Goal: Use online tool/utility: Utilize a website feature to perform a specific function

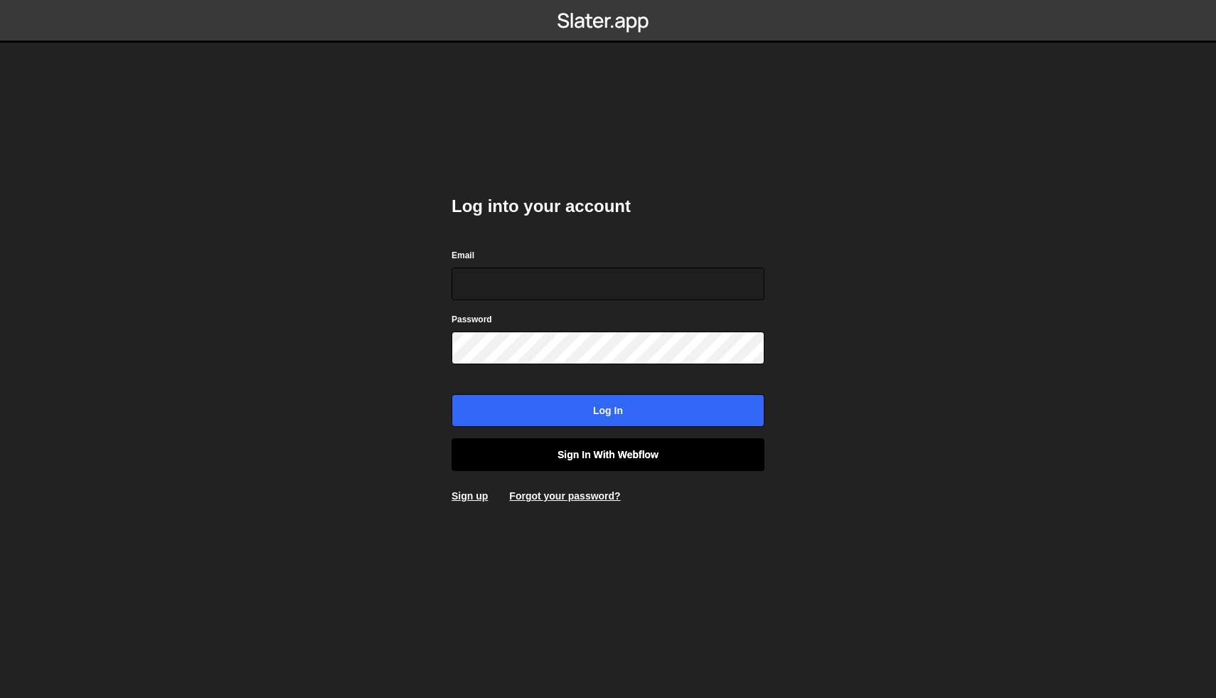
click at [657, 460] on link "Sign in with Webflow" at bounding box center [608, 454] width 313 height 33
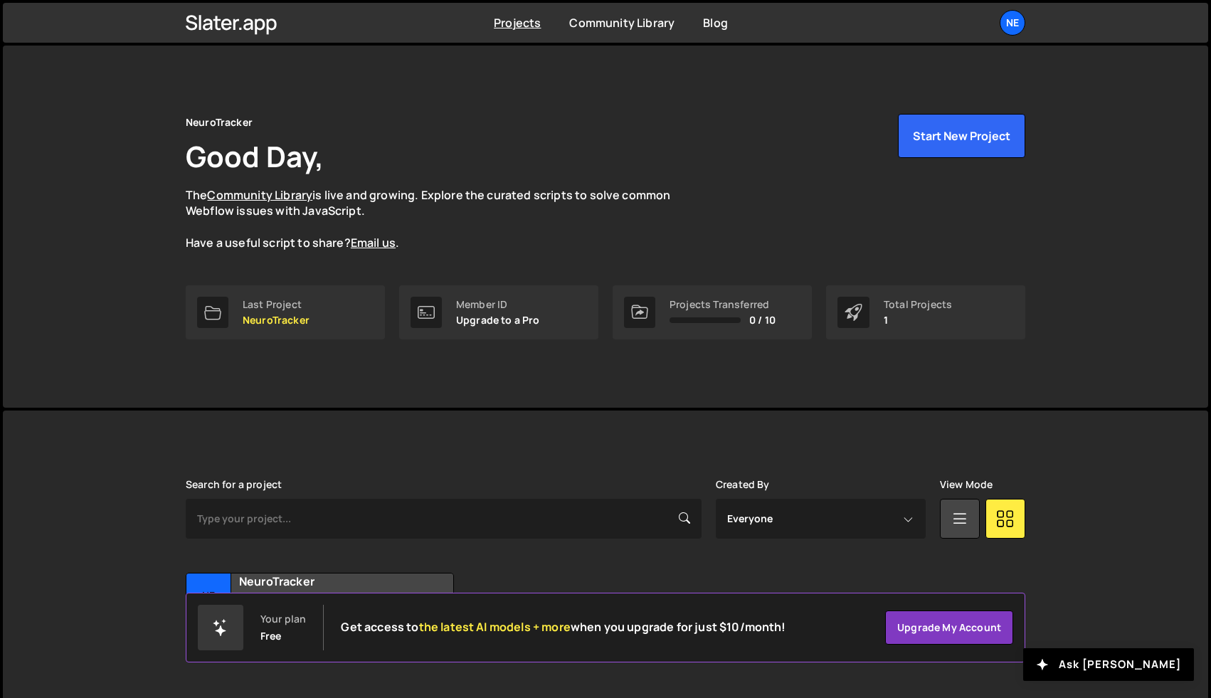
scroll to position [34, 0]
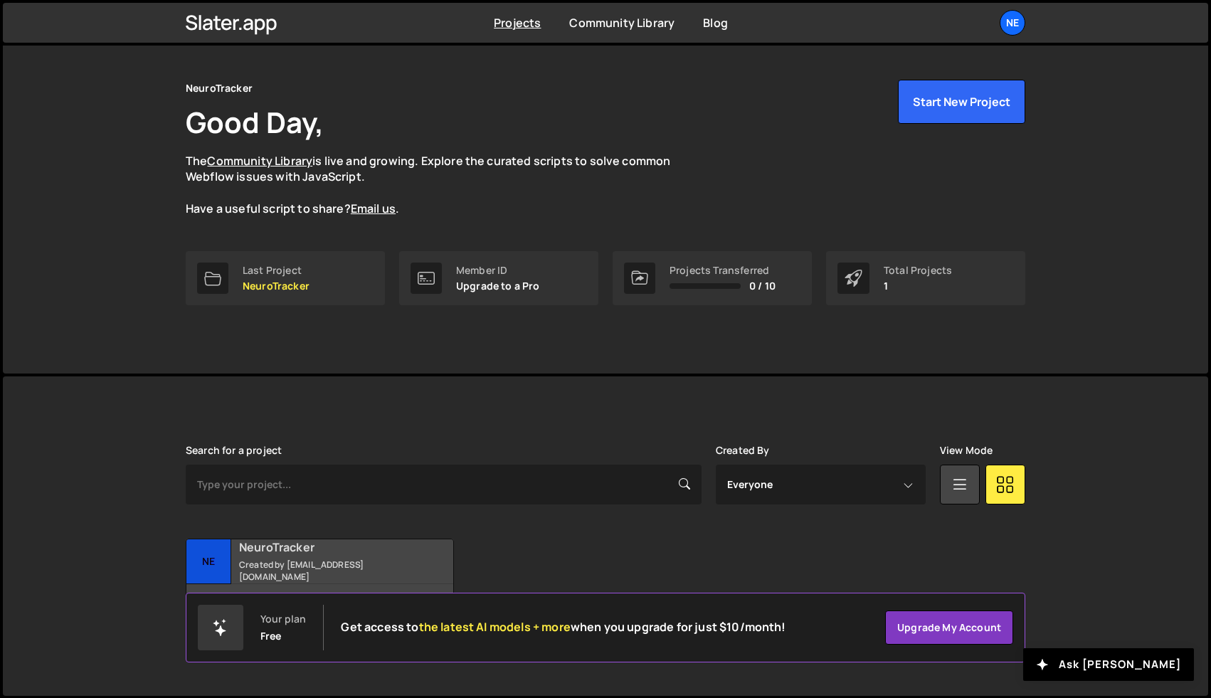
click at [301, 553] on h2 "NeuroTracker" at bounding box center [324, 547] width 171 height 16
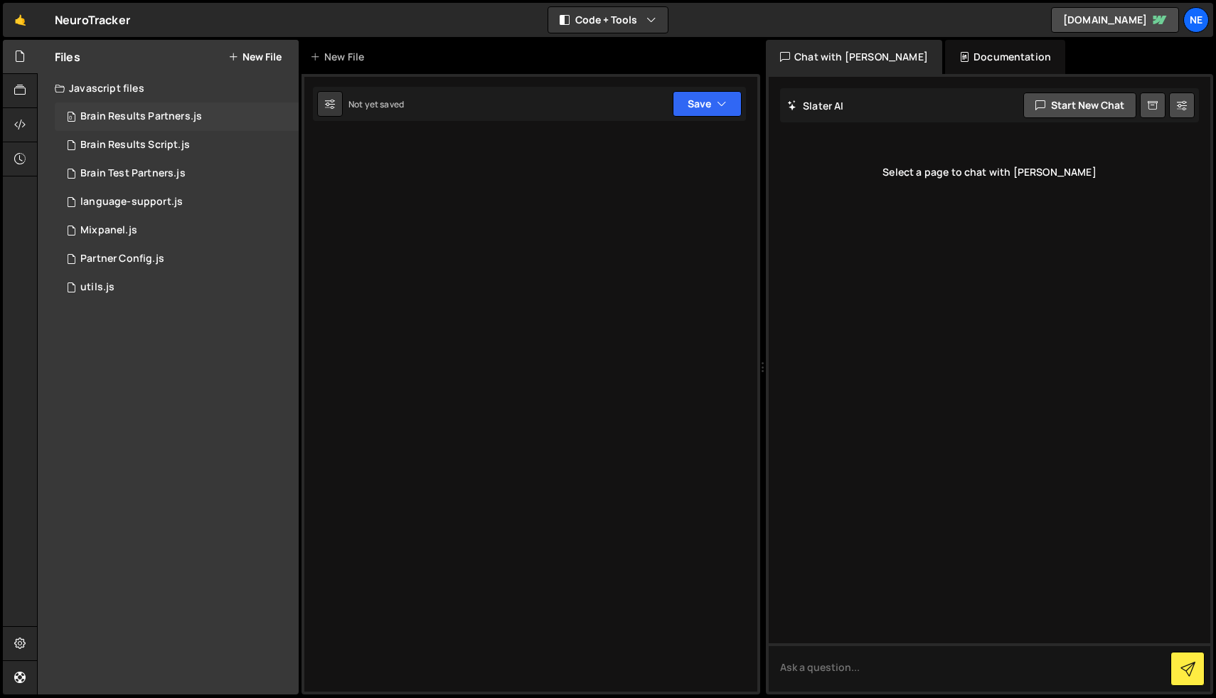
click at [158, 119] on div "Brain Results Partners.js" at bounding box center [141, 116] width 122 height 13
click at [155, 144] on div "Brain Results Script.js" at bounding box center [135, 145] width 110 height 13
click at [154, 145] on div "Brain Results Script.js" at bounding box center [135, 145] width 110 height 13
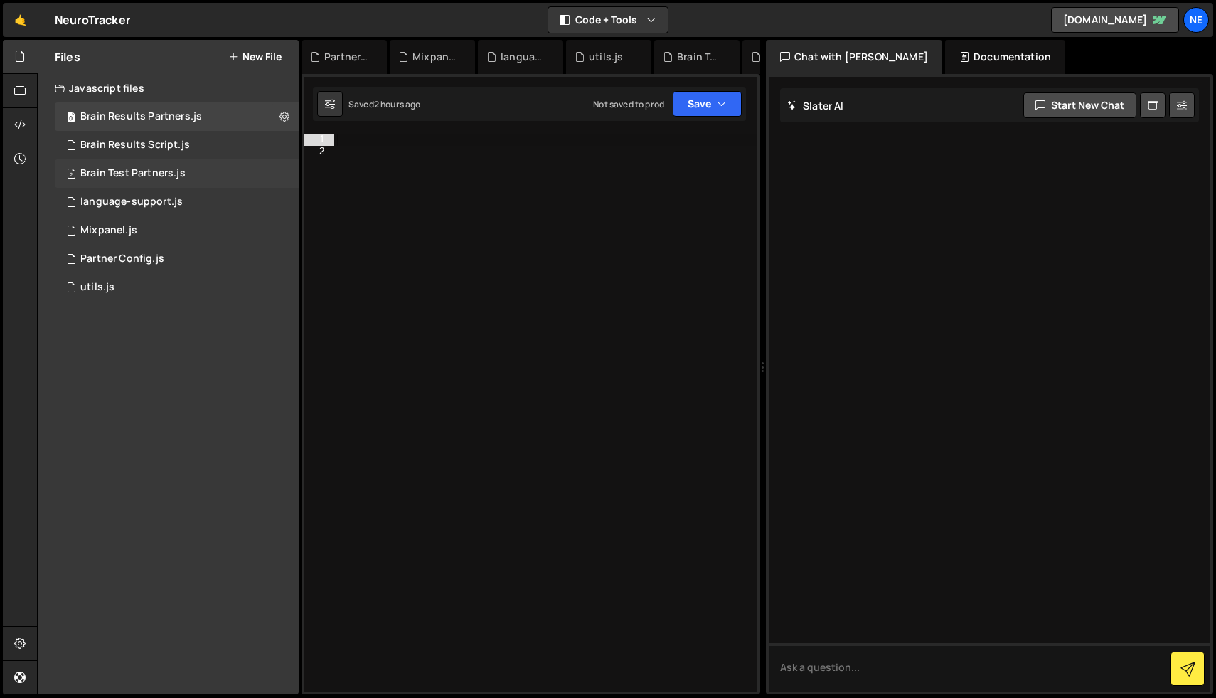
click at [148, 173] on div "Brain Test Partners.js" at bounding box center [132, 173] width 105 height 13
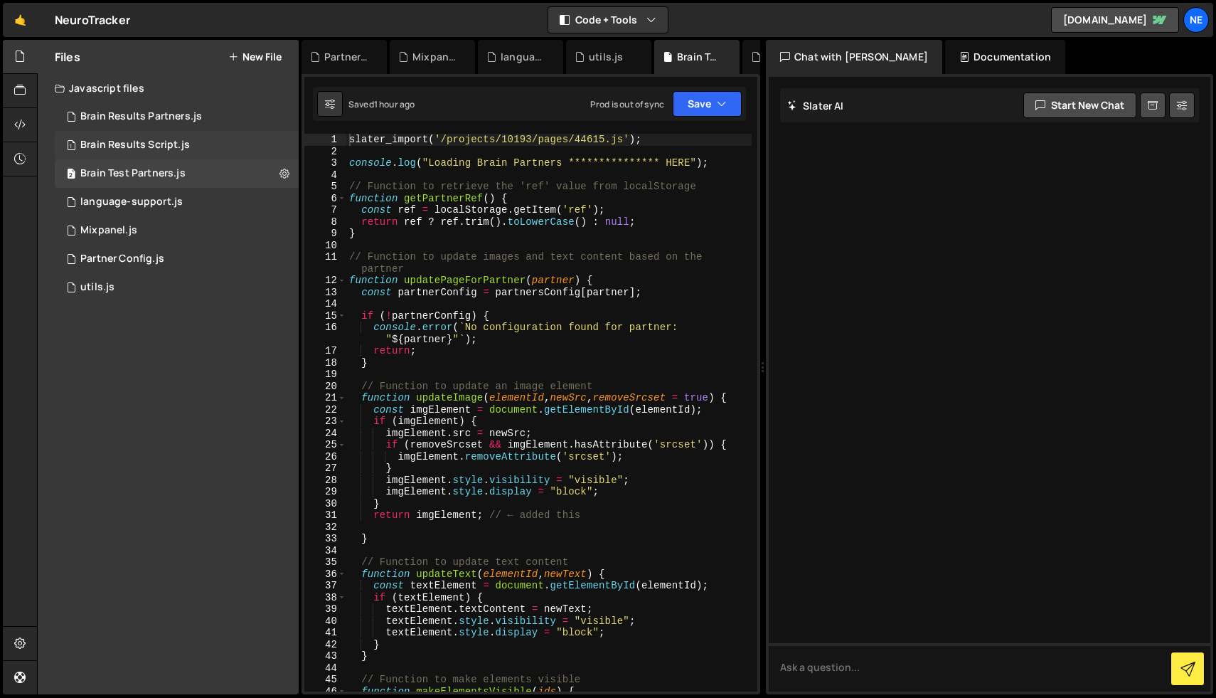
click at [154, 151] on div "Brain Results Script.js" at bounding box center [135, 145] width 110 height 13
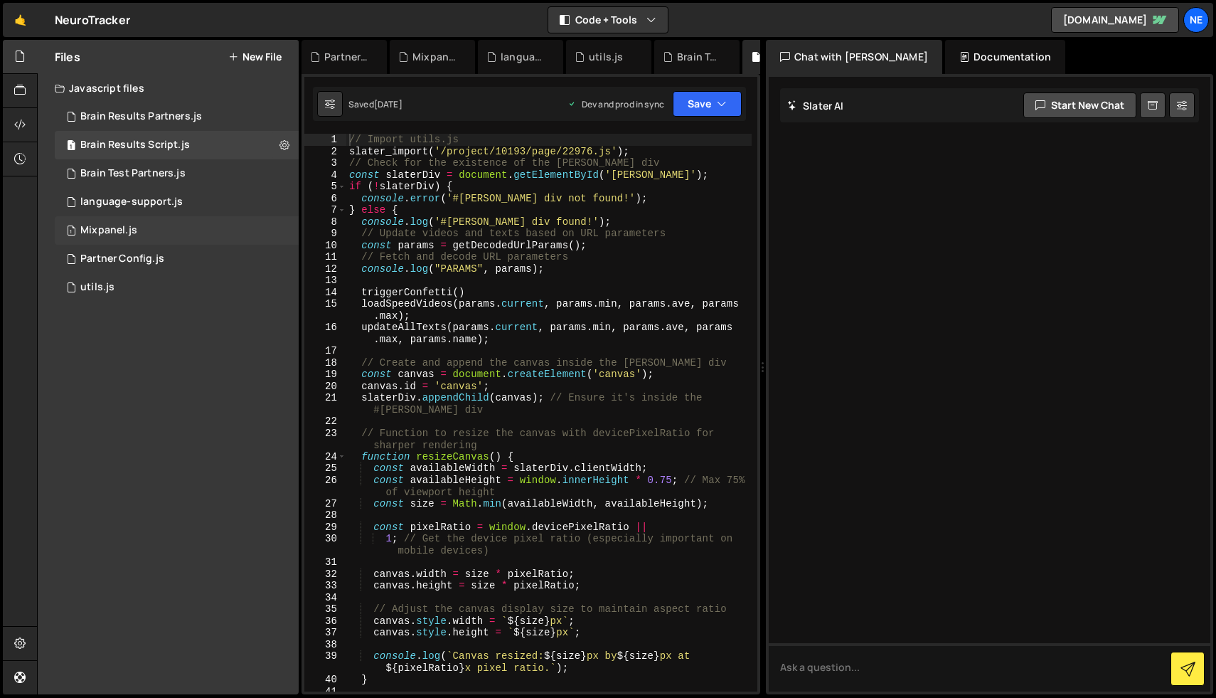
click at [140, 233] on div "1 Mixpanel.js 0" at bounding box center [177, 230] width 244 height 28
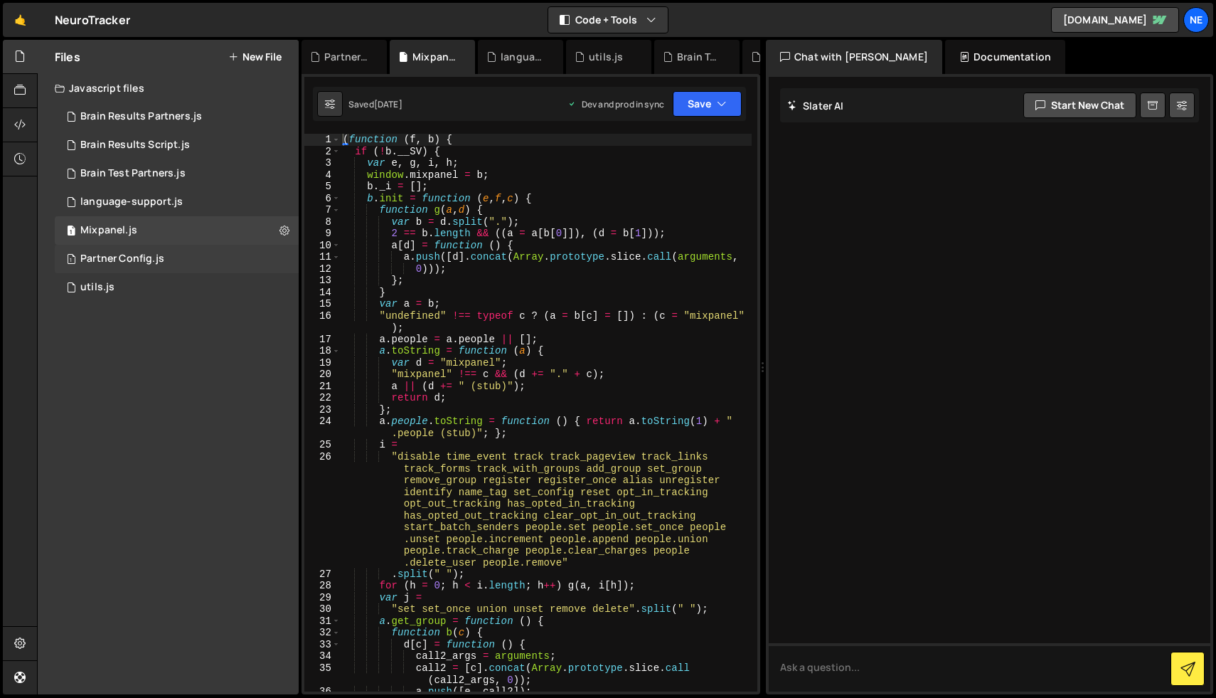
click at [134, 262] on div "Partner Config.js" at bounding box center [122, 259] width 84 height 13
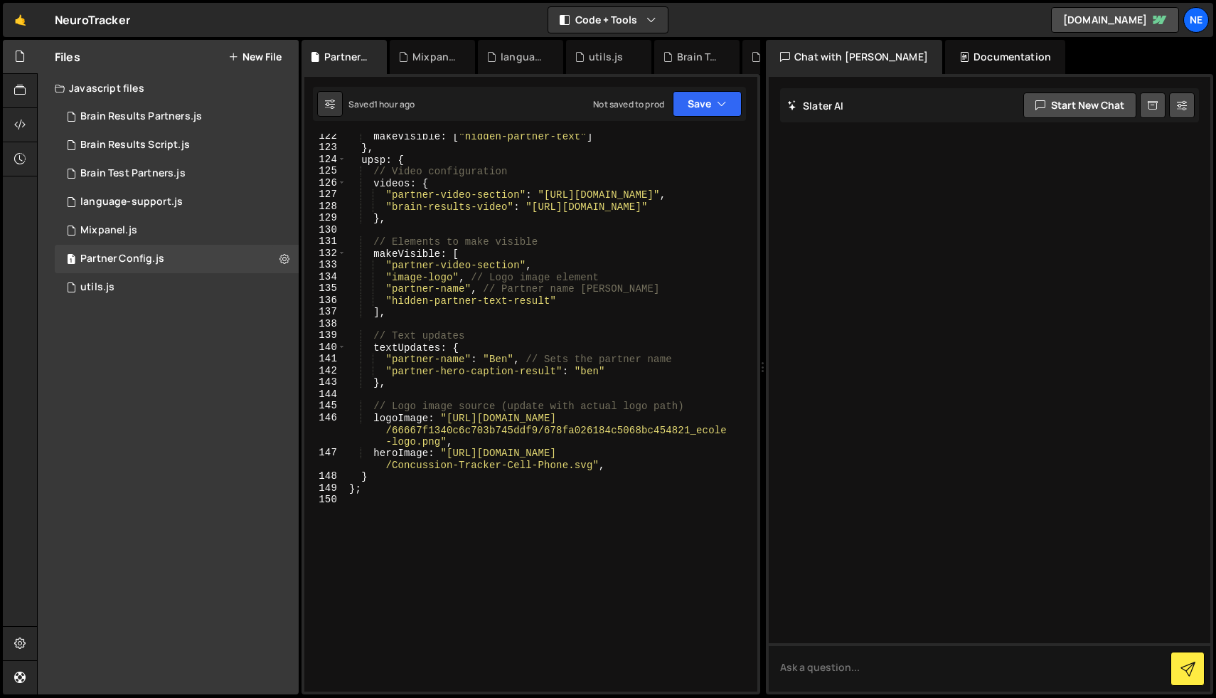
scroll to position [2152, 0]
click at [720, 100] on icon "button" at bounding box center [722, 104] width 10 height 14
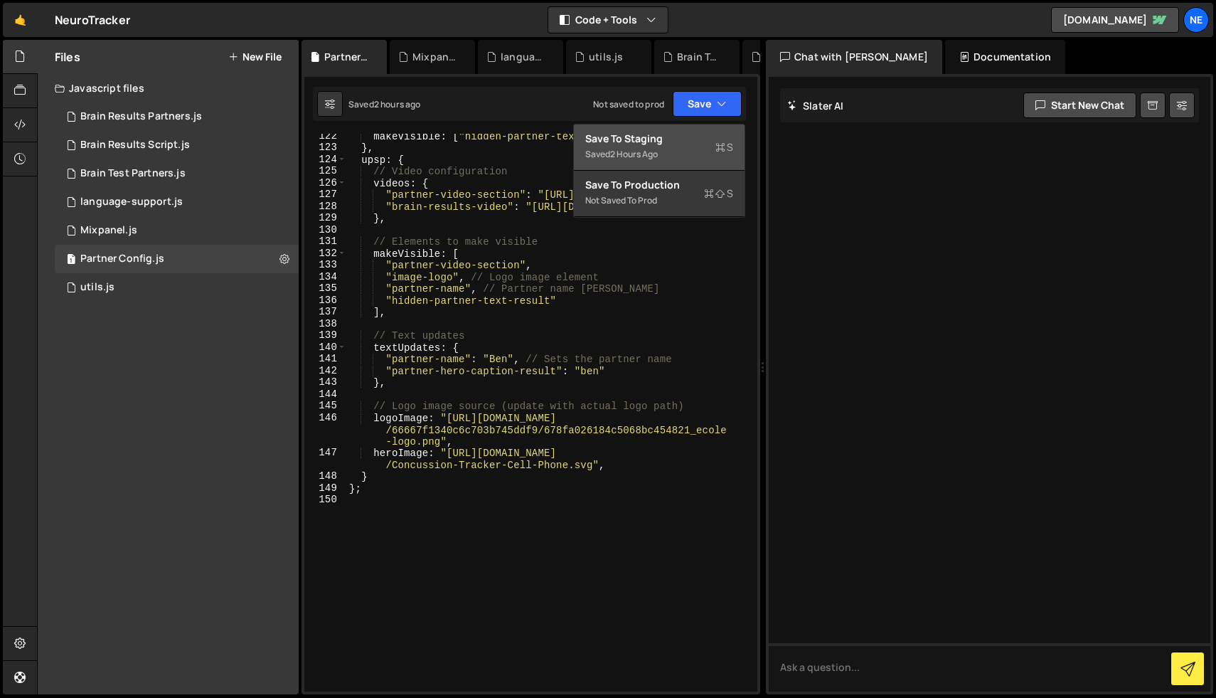
click at [646, 147] on div "Saved 2 hours ago" at bounding box center [659, 154] width 148 height 17
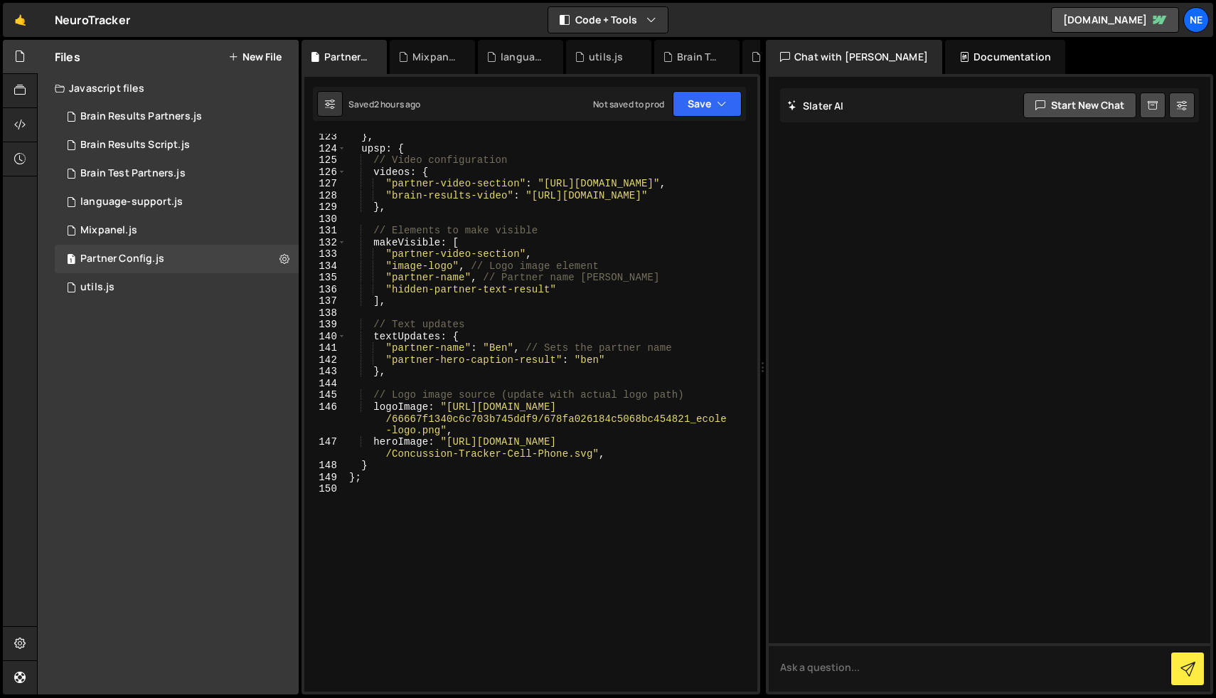
scroll to position [2238, 0]
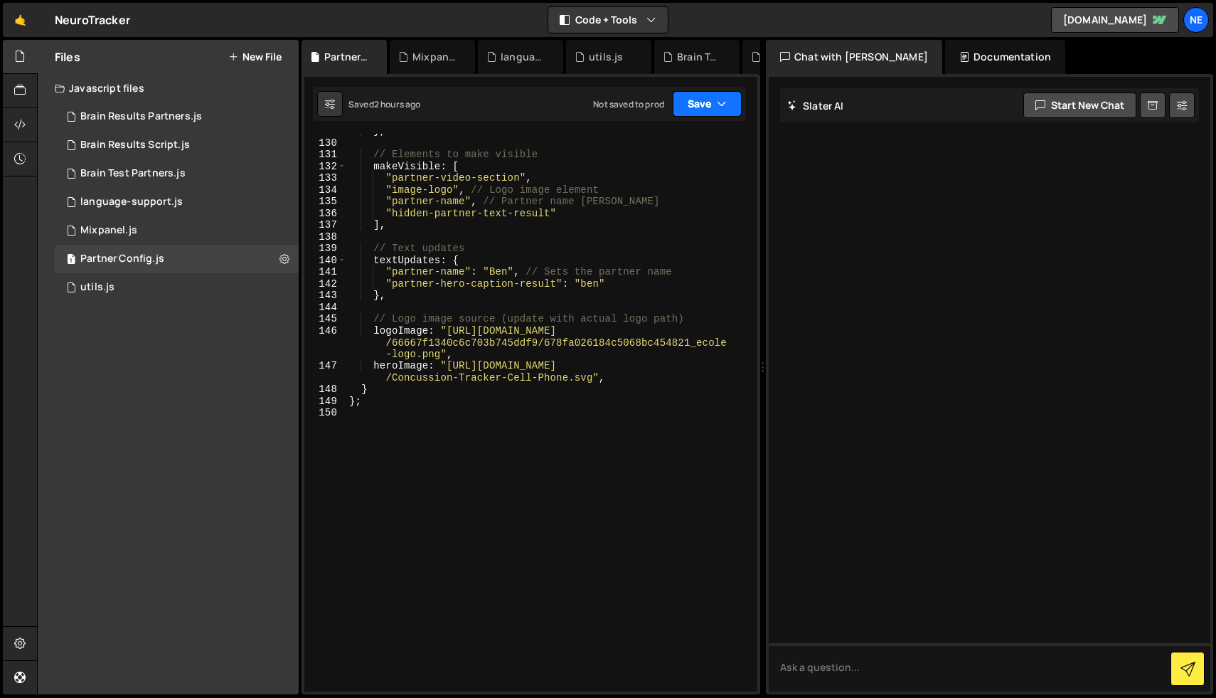
click at [714, 102] on button "Save" at bounding box center [707, 104] width 69 height 26
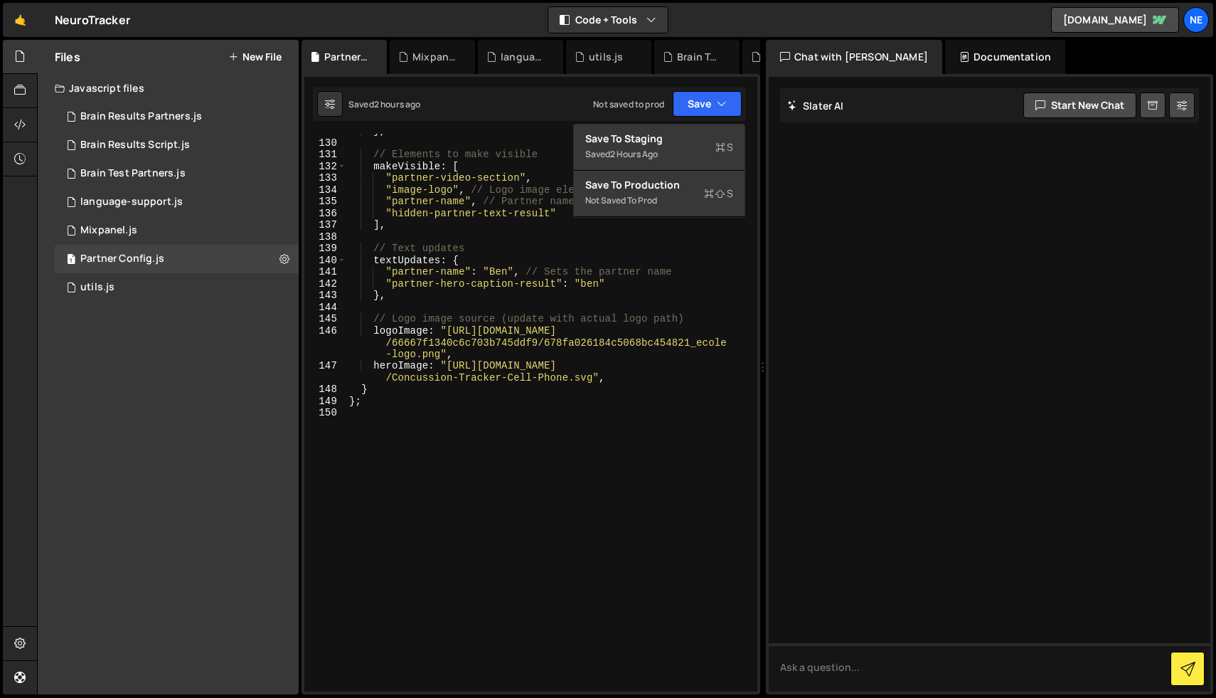
click at [563, 113] on div "Saved 2 hours ago Not saved to prod Upgrade to Edit Save Save to Staging S Save…" at bounding box center [529, 104] width 433 height 34
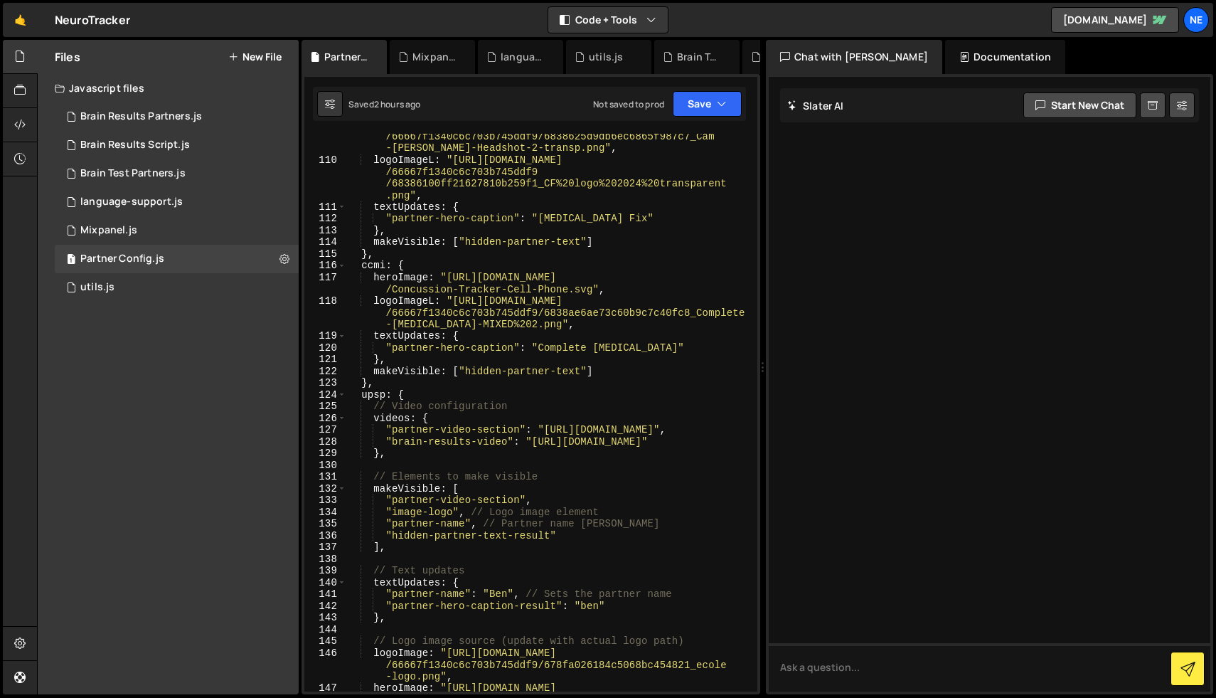
scroll to position [1915, 0]
click at [143, 147] on div "Brain Results Script.js" at bounding box center [135, 145] width 110 height 13
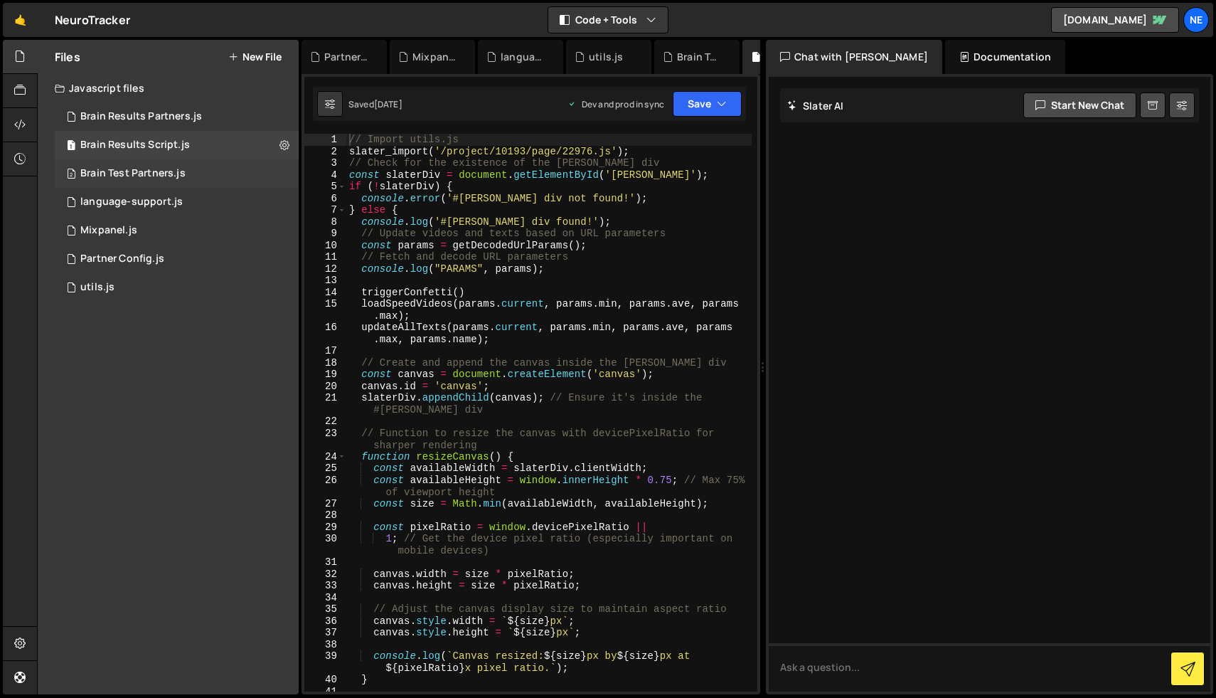
click at [132, 171] on div "Brain Test Partners.js" at bounding box center [132, 173] width 105 height 13
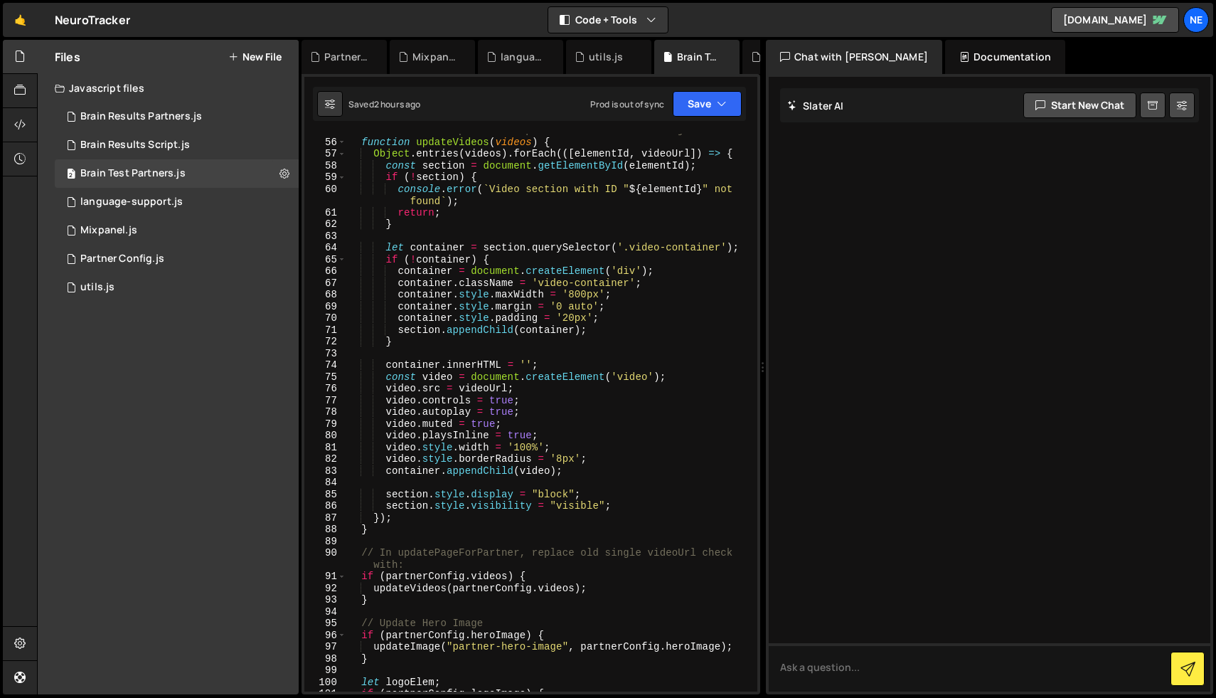
scroll to position [657, 0]
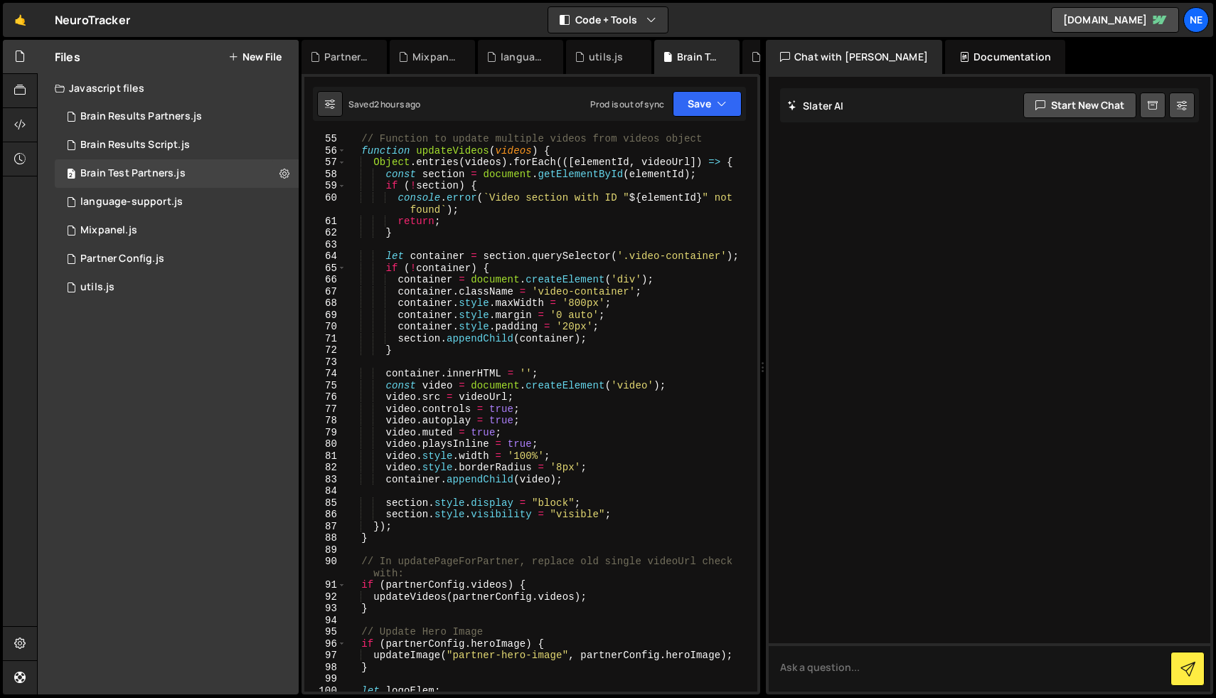
type textarea "container.style.margin = '0 auto';"
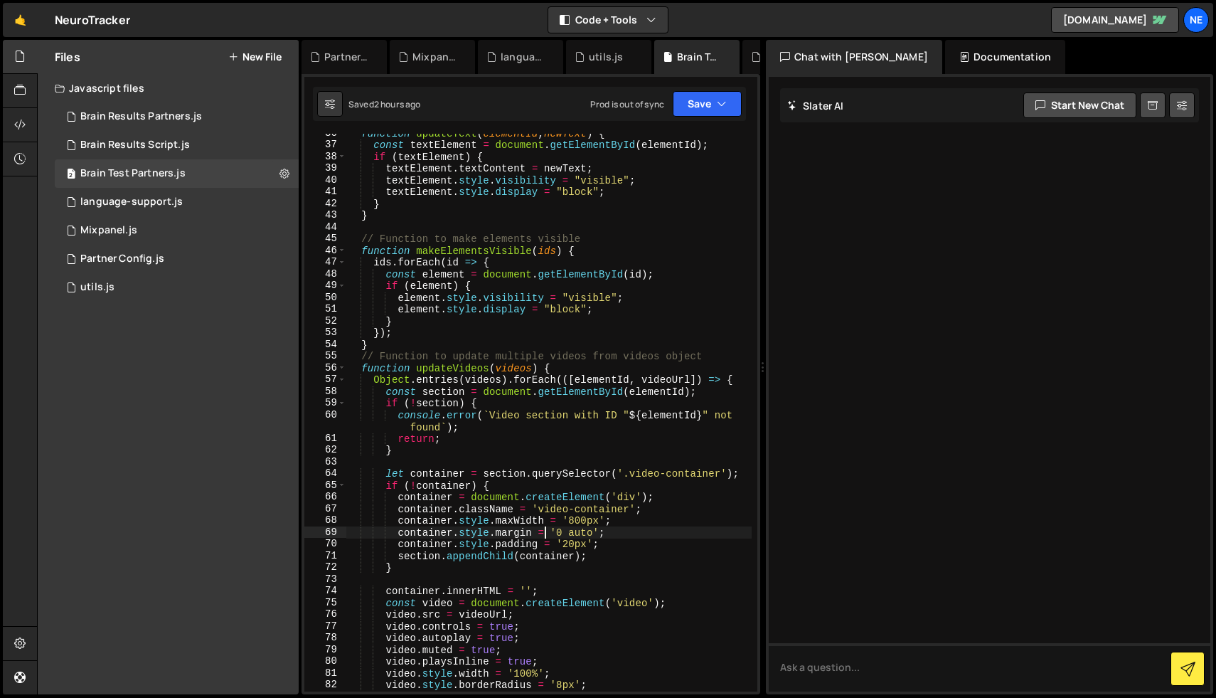
scroll to position [470, 0]
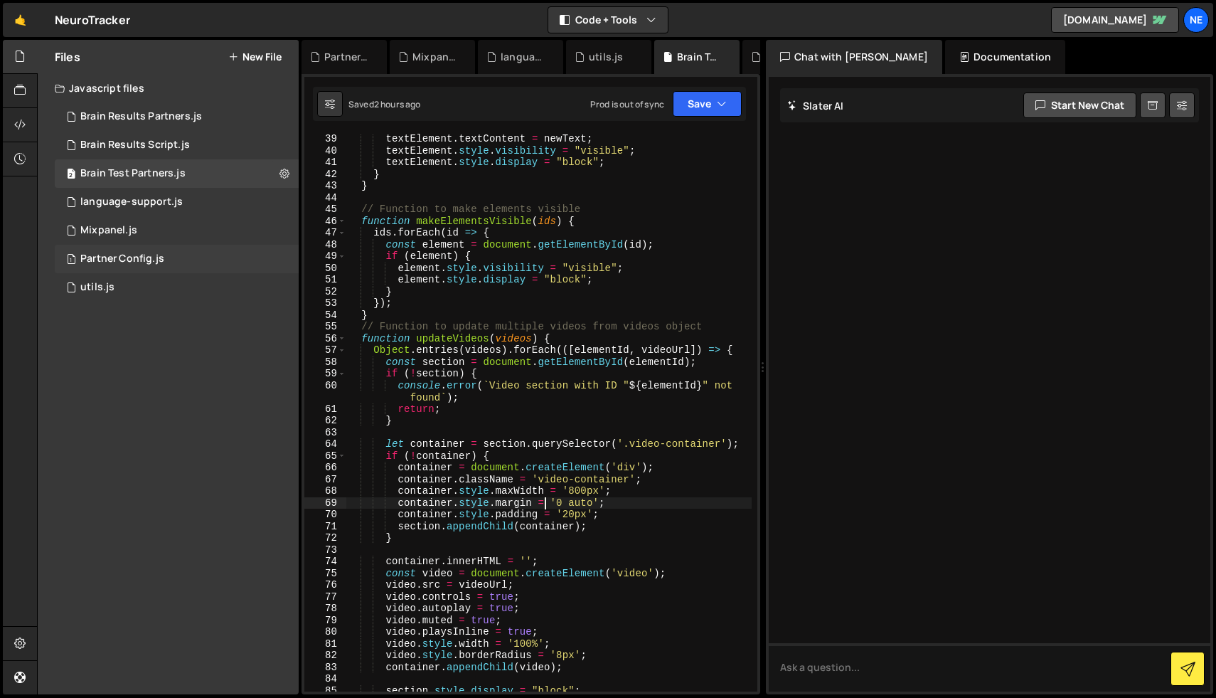
click at [193, 264] on div "1 Partner Config.js 0" at bounding box center [177, 259] width 244 height 28
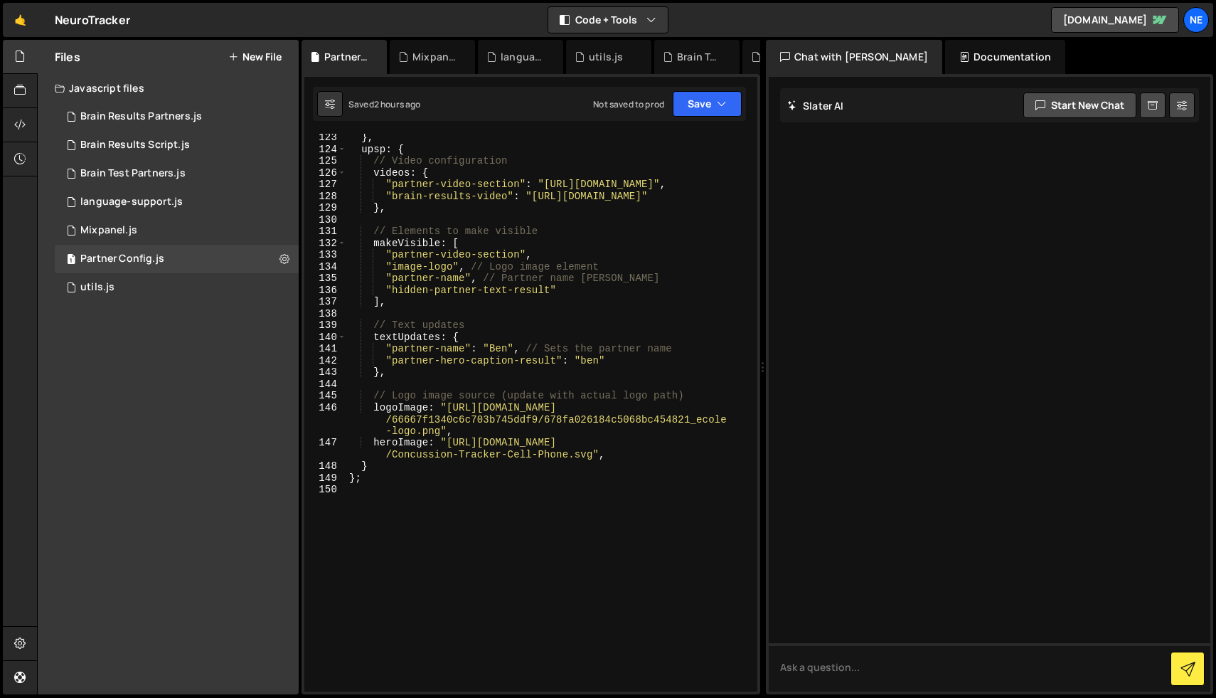
scroll to position [2137, 0]
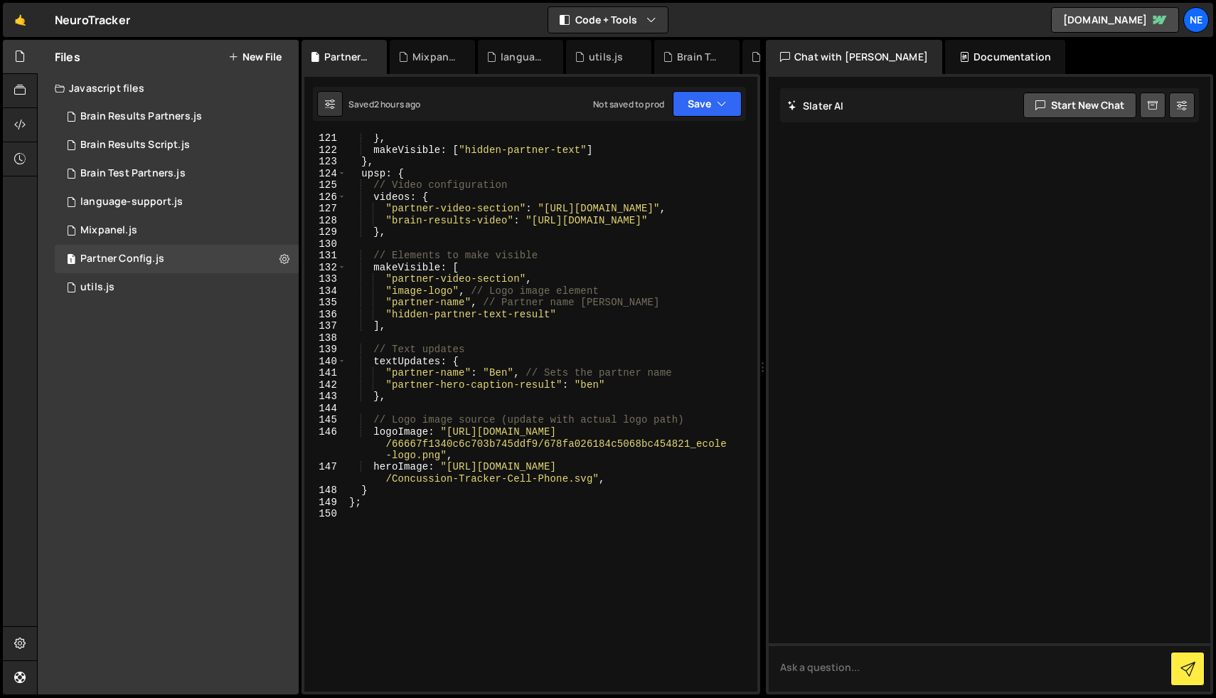
click at [430, 207] on div "} , makeVisible : [ "hidden-partner-text" ] } , upsp : { // Video configuration…" at bounding box center [548, 422] width 405 height 581
drag, startPoint x: 393, startPoint y: 223, endPoint x: 505, endPoint y: 224, distance: 111.7
click at [505, 224] on div "} , makeVisible : [ "hidden-partner-text" ] } , upsp : { // Video configuration…" at bounding box center [548, 422] width 405 height 581
type textarea ""brain-results-video": "https://vimeo.com/1110073789""
